Goal: Task Accomplishment & Management: Use online tool/utility

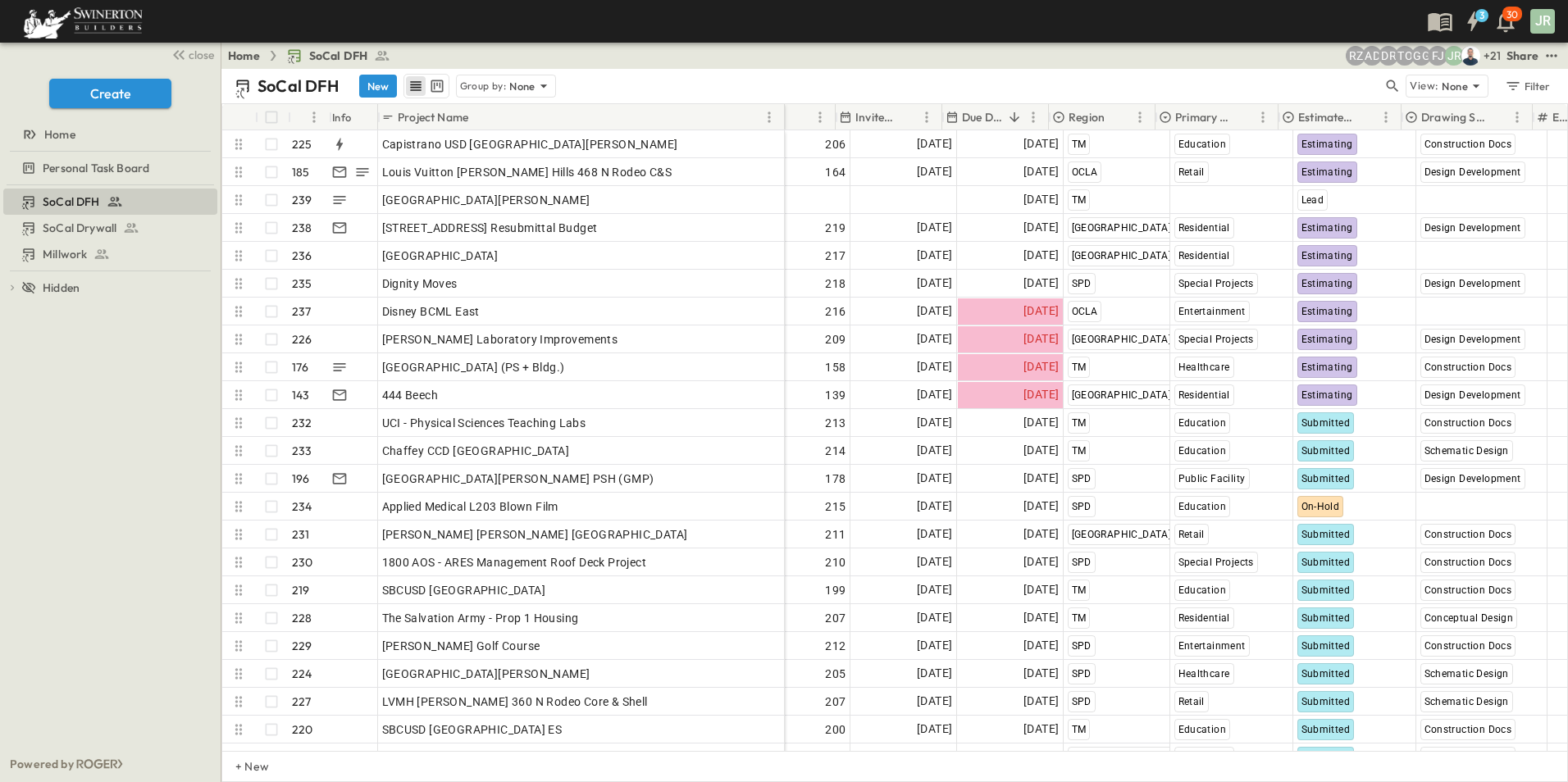
scroll to position [0, 229]
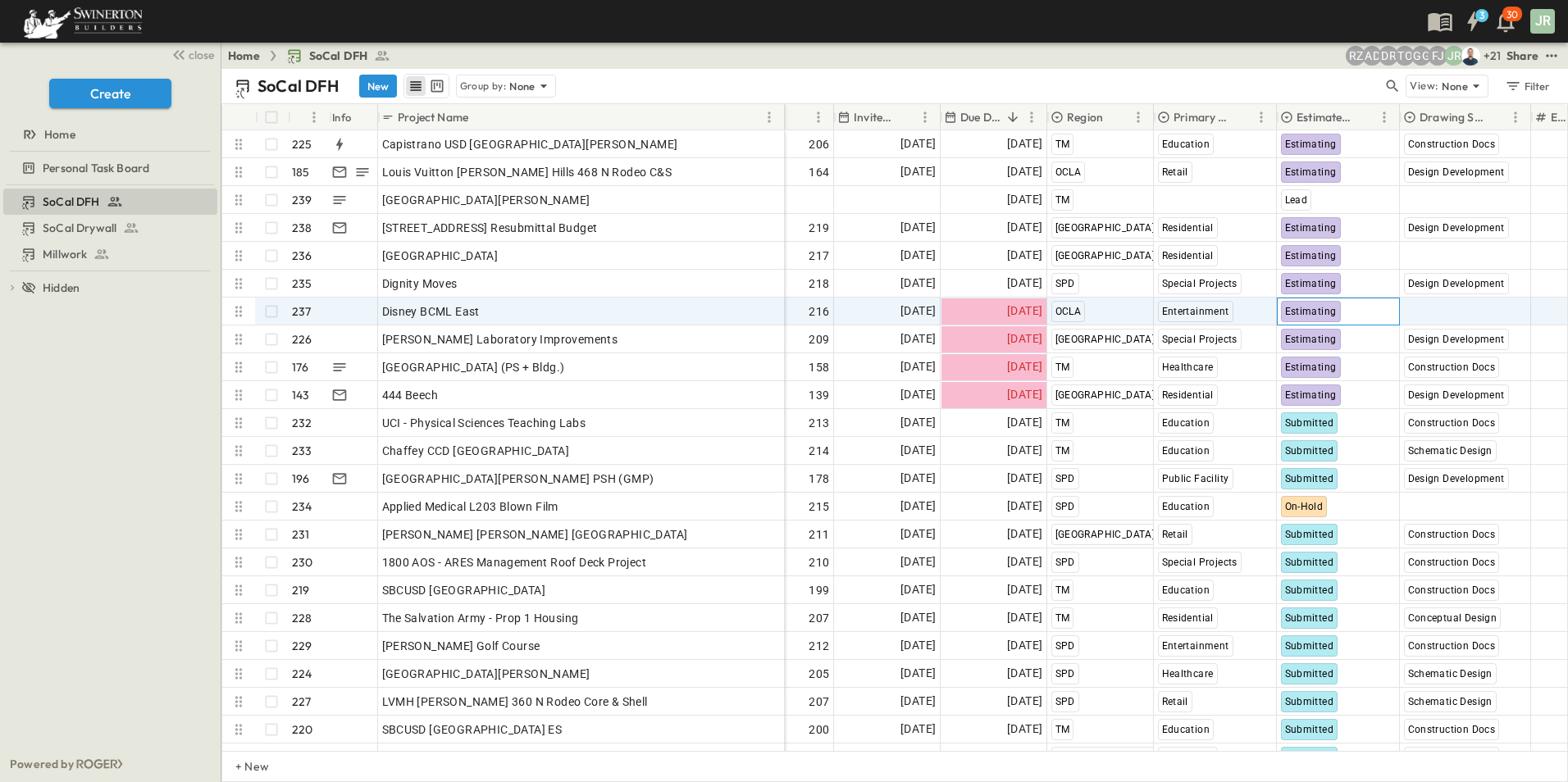
click at [1315, 307] on span "Estimating" at bounding box center [1310, 312] width 52 height 11
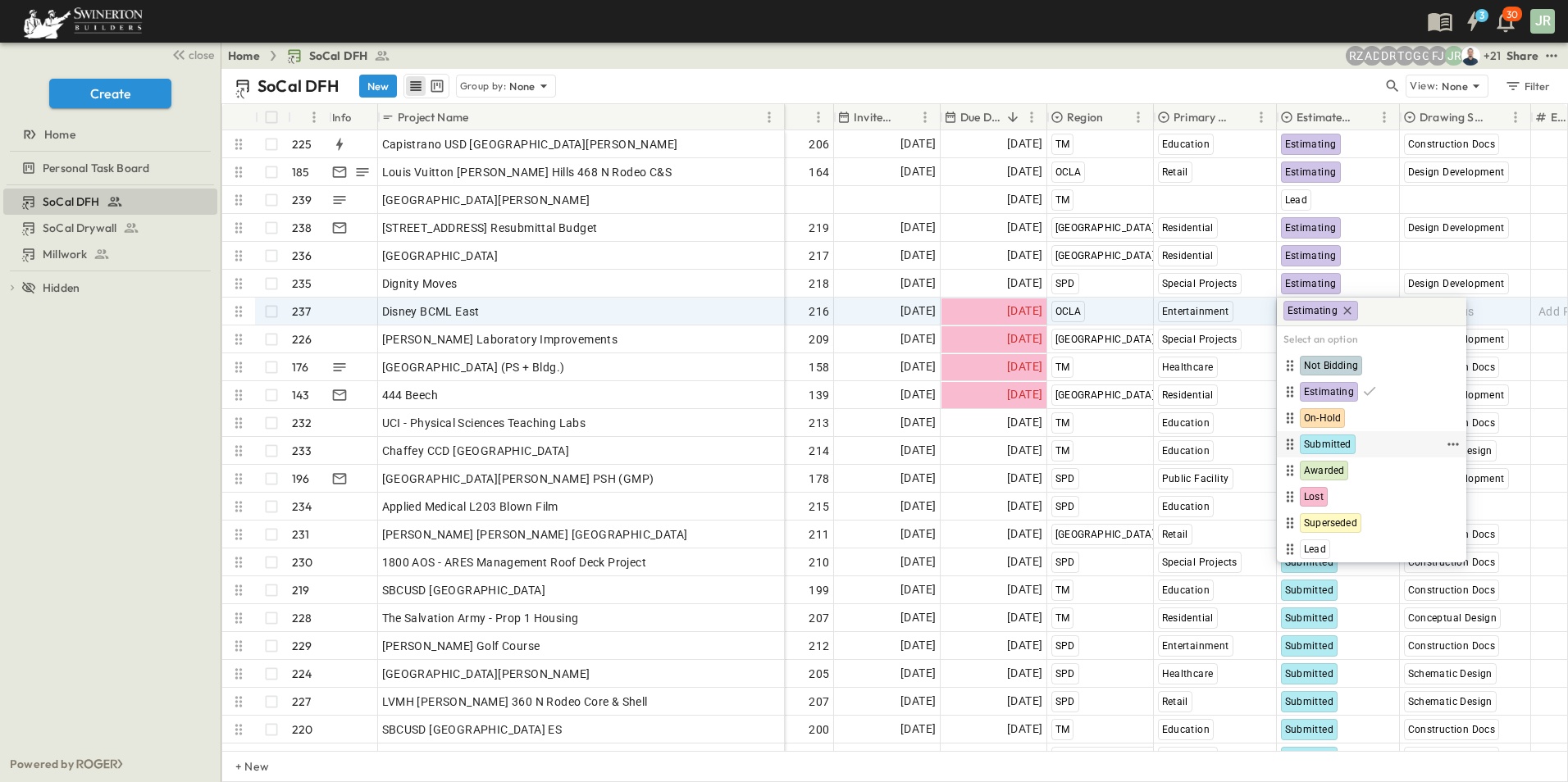
click at [1333, 438] on span "Submitted" at bounding box center [1327, 445] width 48 height 13
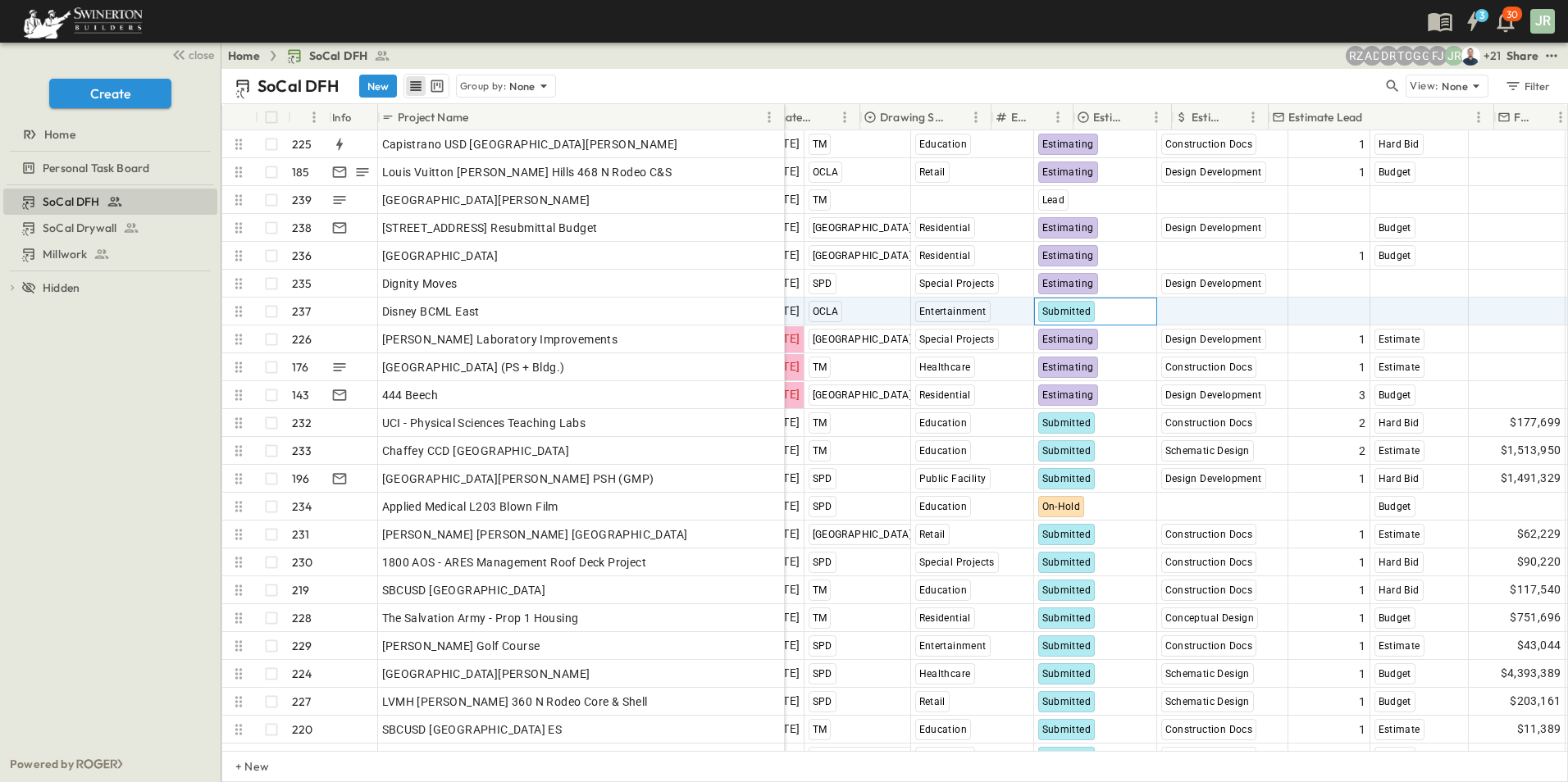
scroll to position [0, 769]
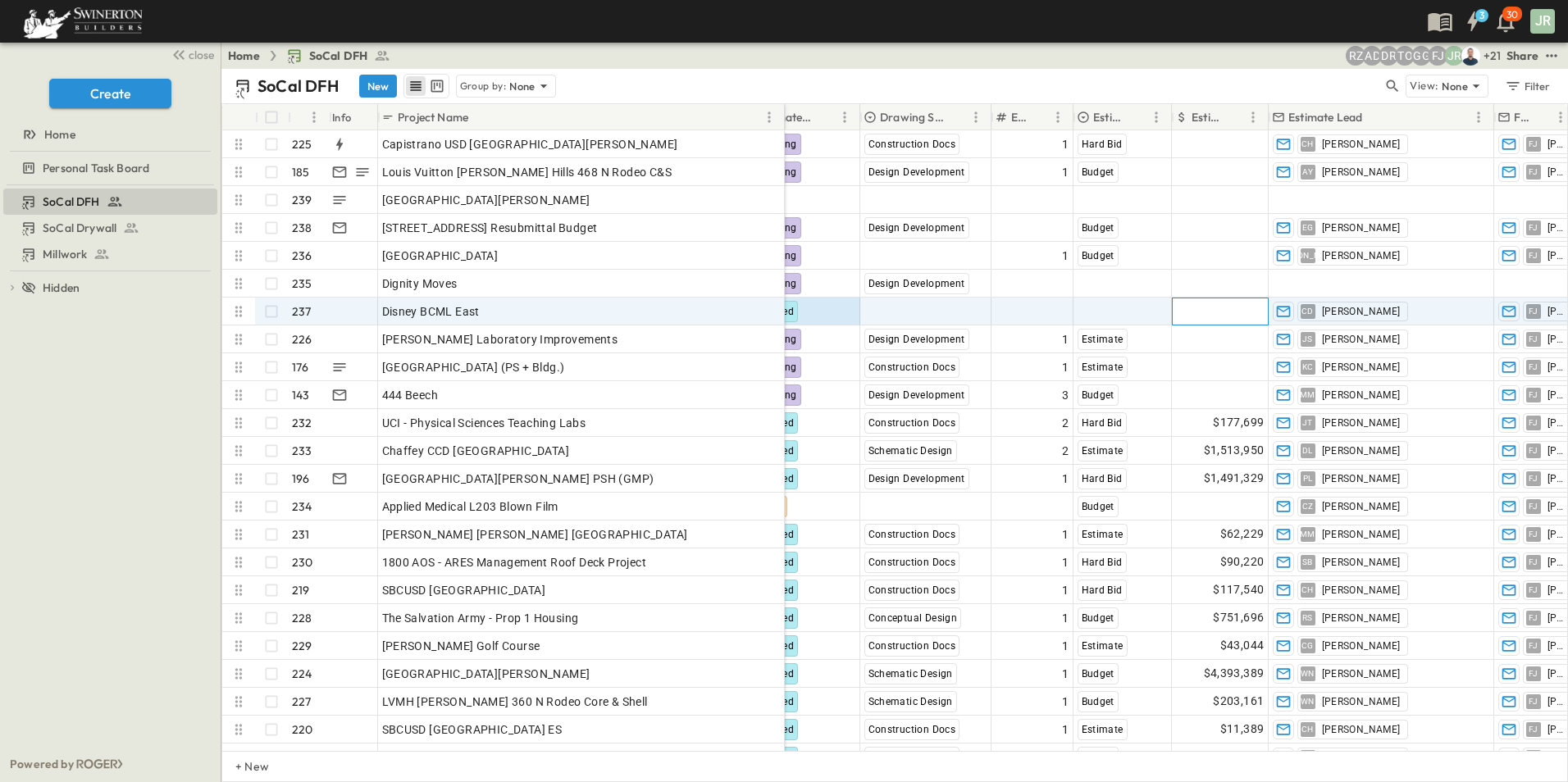
click at [1197, 316] on span "Add Amount" at bounding box center [1231, 312] width 67 height 17
type input "******"
click at [1107, 302] on div "Select Bid Type" at bounding box center [1122, 312] width 96 height 26
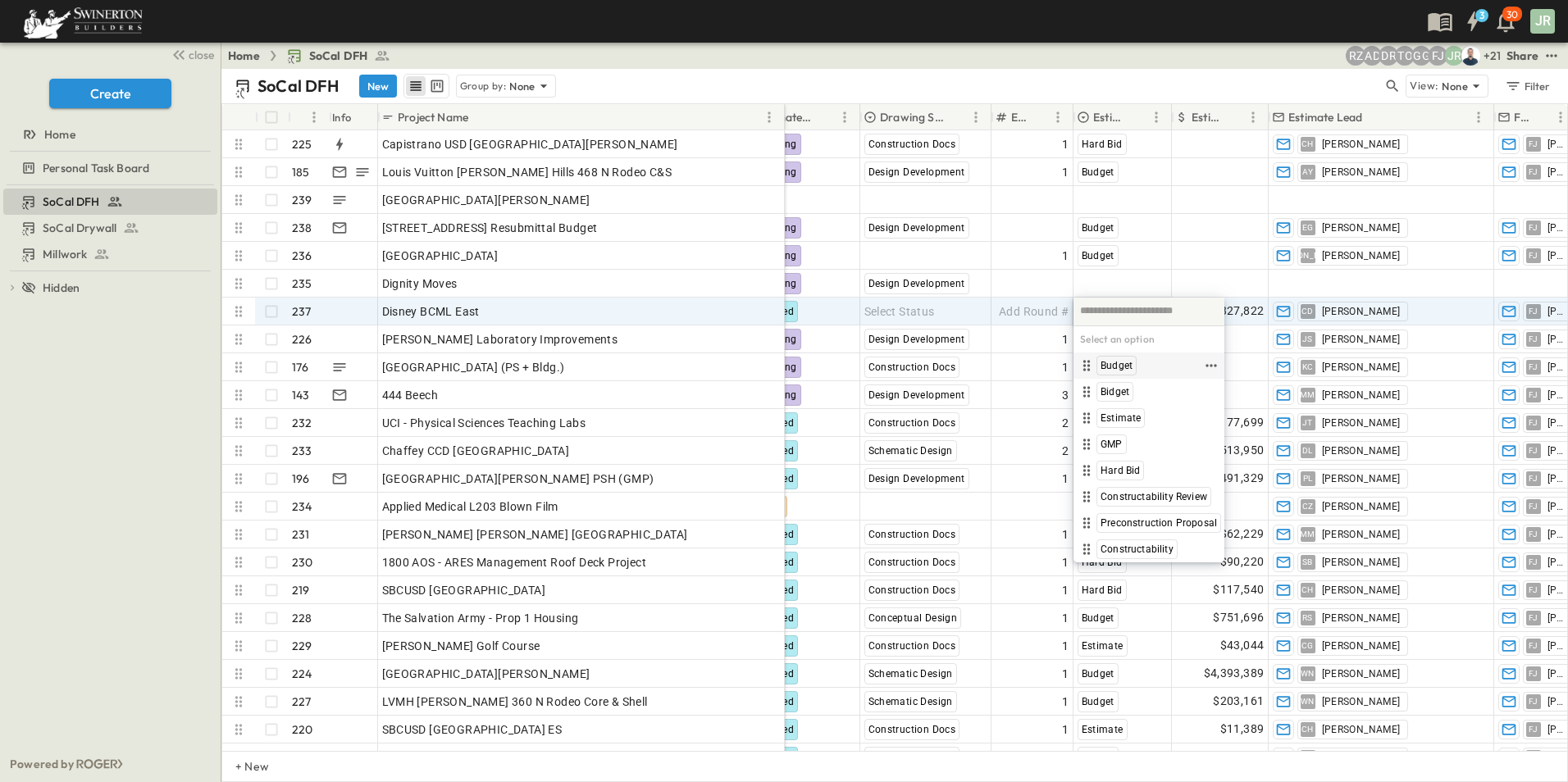
click at [1122, 365] on span "Budget" at bounding box center [1117, 366] width 32 height 13
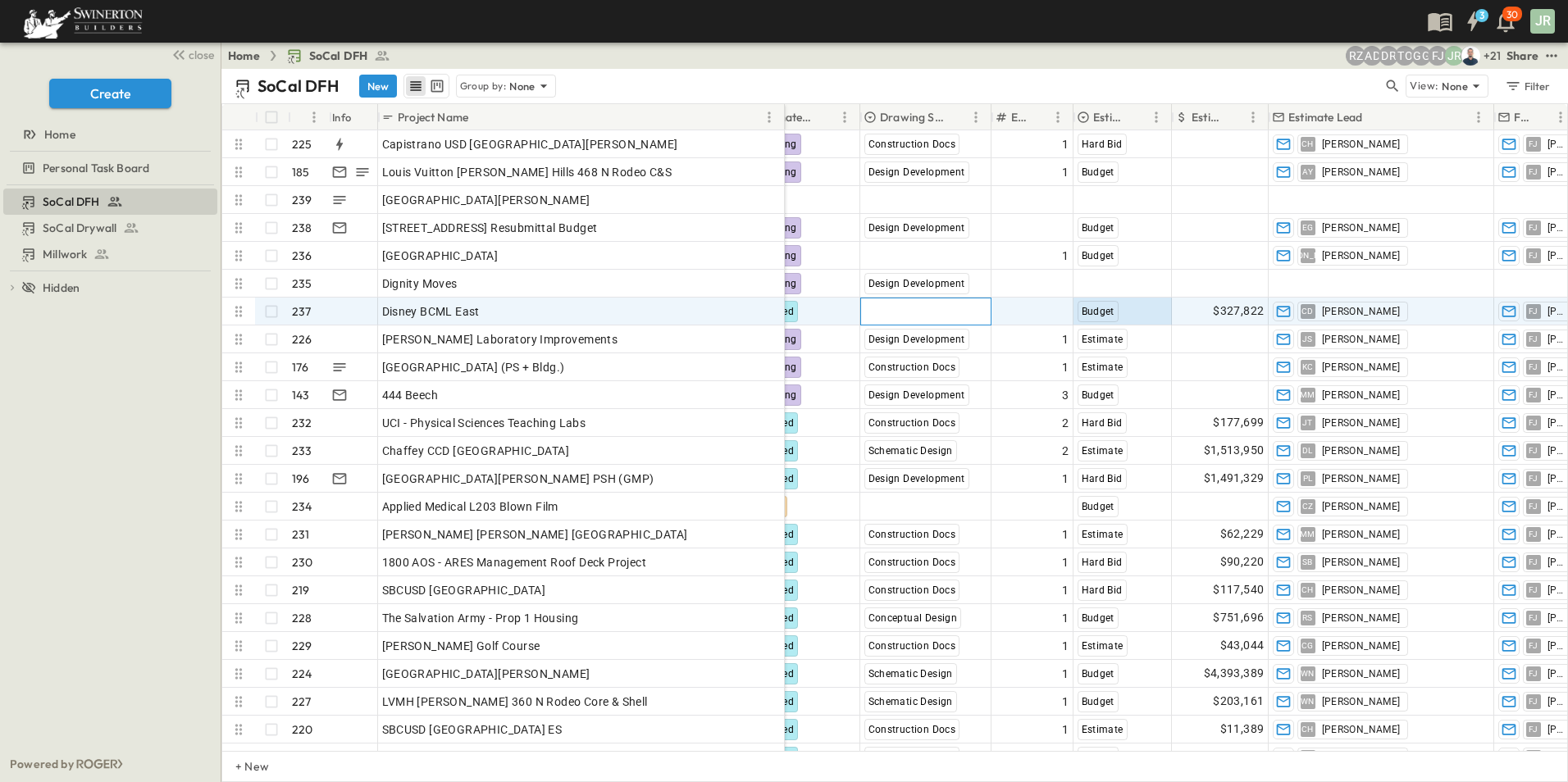
click at [924, 311] on span "Select Status" at bounding box center [899, 312] width 70 height 17
click at [930, 443] on span "Schematic Design" at bounding box center [928, 445] width 82 height 13
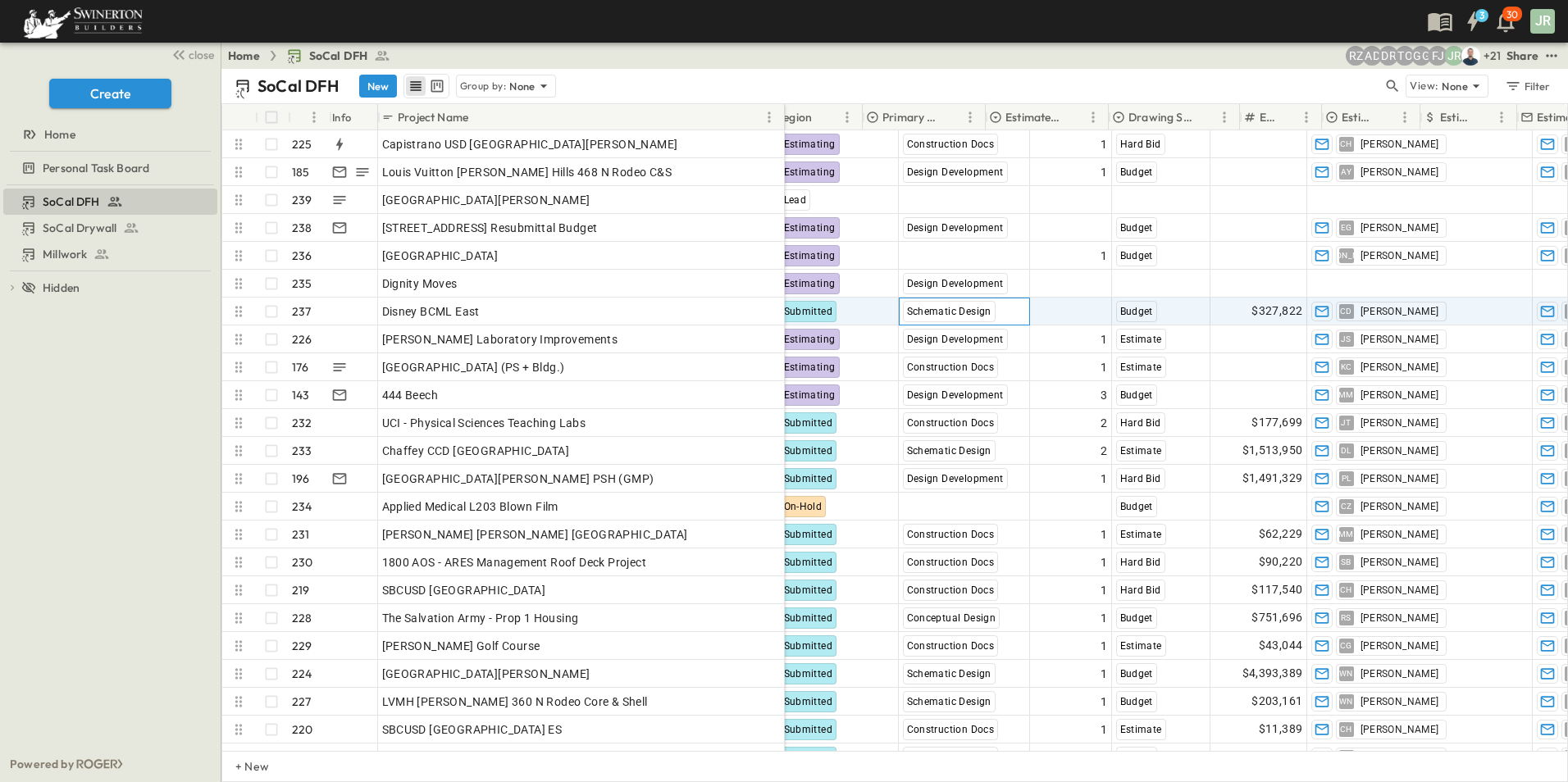
scroll to position [0, 521]
